Goal: Task Accomplishment & Management: Manage account settings

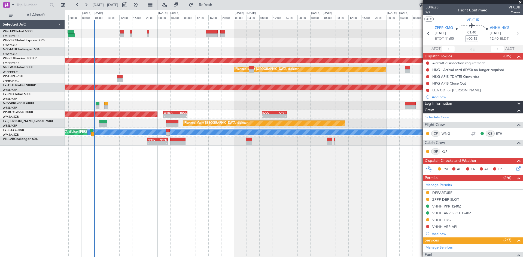
click at [220, 33] on div at bounding box center [294, 33] width 458 height 9
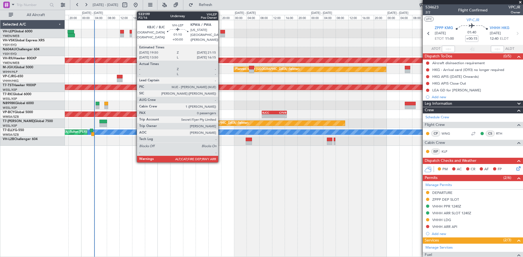
click at [221, 34] on div at bounding box center [222, 35] width 5 height 4
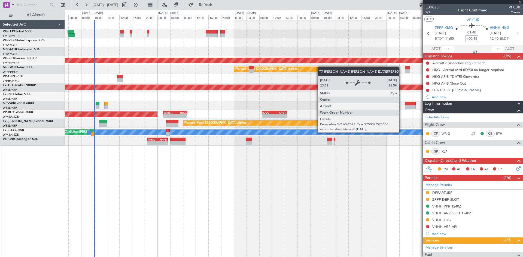
type input "0"
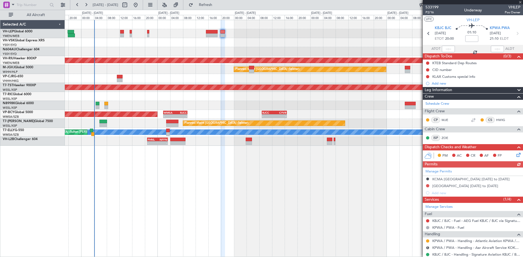
click at [427, 187] on div "Manage Permits KCMA [GEOGRAPHIC_DATA] [DATE] to [DATE] [GEOGRAPHIC_DATA] [DATE]…" at bounding box center [472, 182] width 100 height 29
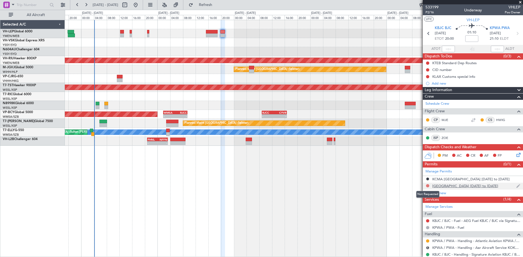
click at [429, 186] on button at bounding box center [427, 185] width 3 height 3
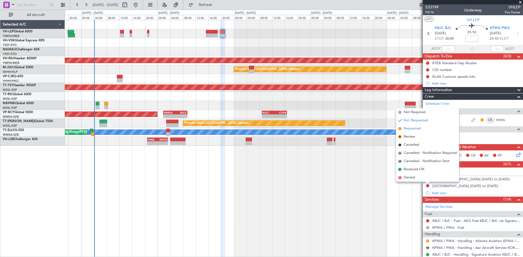
click at [408, 129] on span "Requested" at bounding box center [411, 128] width 17 height 5
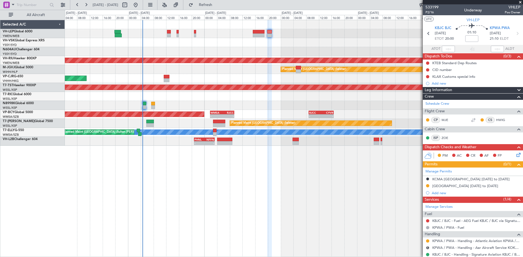
click at [169, 126] on div "Planned Maint [GEOGRAPHIC_DATA] (Seletar) 16:20 Z 00:25 Z EGSS 15:50 Z VIDP 23:…" at bounding box center [294, 123] width 458 height 9
click at [22, 94] on link "T7-RIC Global 6000" at bounding box center [17, 94] width 29 height 3
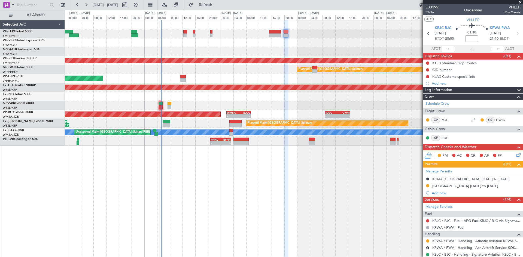
click at [185, 98] on div at bounding box center [294, 96] width 458 height 9
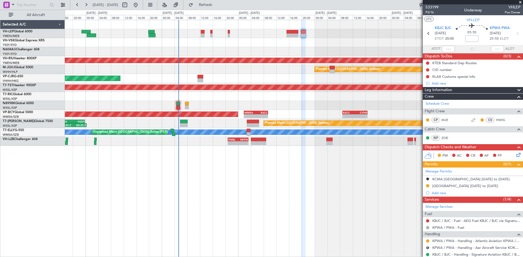
click at [176, 108] on div at bounding box center [294, 105] width 458 height 9
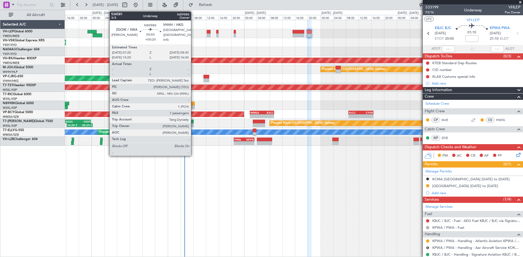
click at [193, 106] on div at bounding box center [193, 107] width 4 height 4
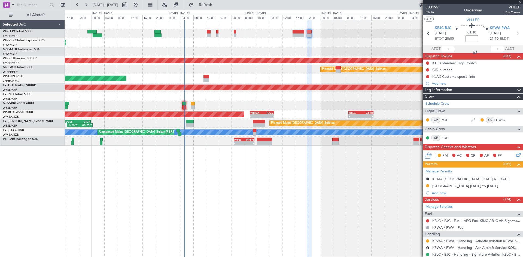
type input "+00:20"
type input "7"
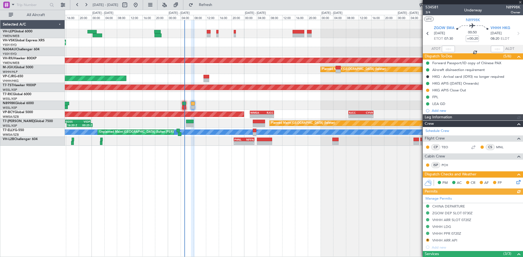
type input "[PERSON_NAME] (KYA)"
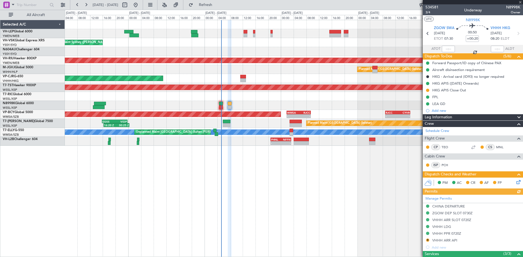
click at [199, 108] on div at bounding box center [294, 105] width 458 height 9
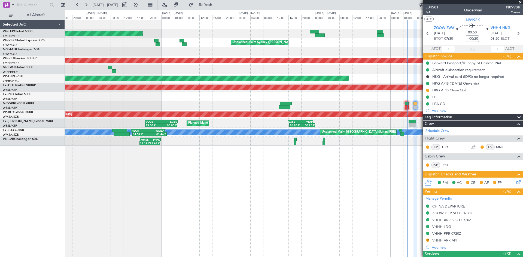
click at [304, 110] on div at bounding box center [294, 105] width 458 height 9
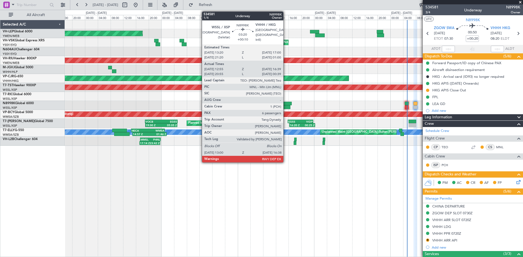
click at [286, 108] on div at bounding box center [284, 107] width 12 height 4
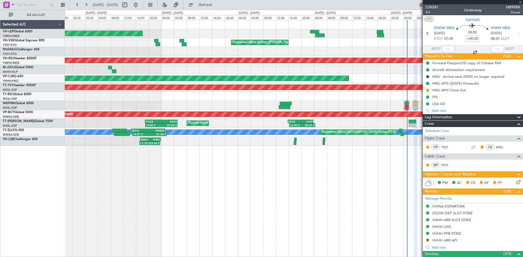
type input "+00:10"
type input "13:05"
type input "16:29"
type input "6"
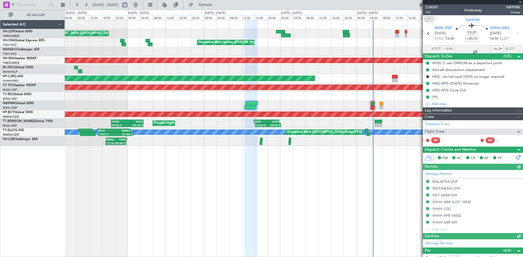
type input "[PERSON_NAME] (BTA)"
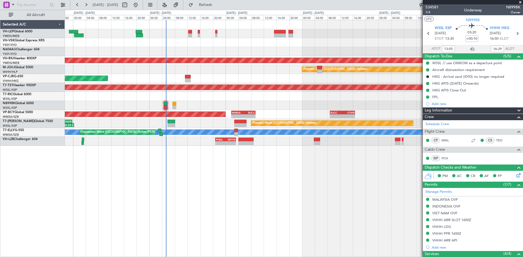
click at [186, 126] on div "Planned Maint [GEOGRAPHIC_DATA] (Seletar) 16:20 Z 00:25 Z EGSS 15:50 Z VIDP 23:…" at bounding box center [294, 123] width 458 height 9
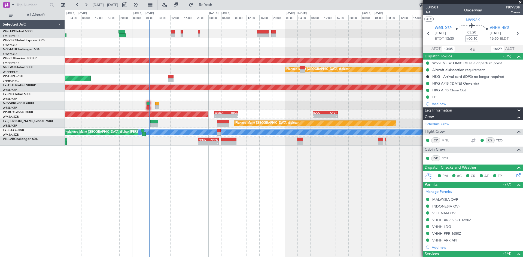
type input "[PERSON_NAME] (BTA)"
